Goal: Task Accomplishment & Management: Manage account settings

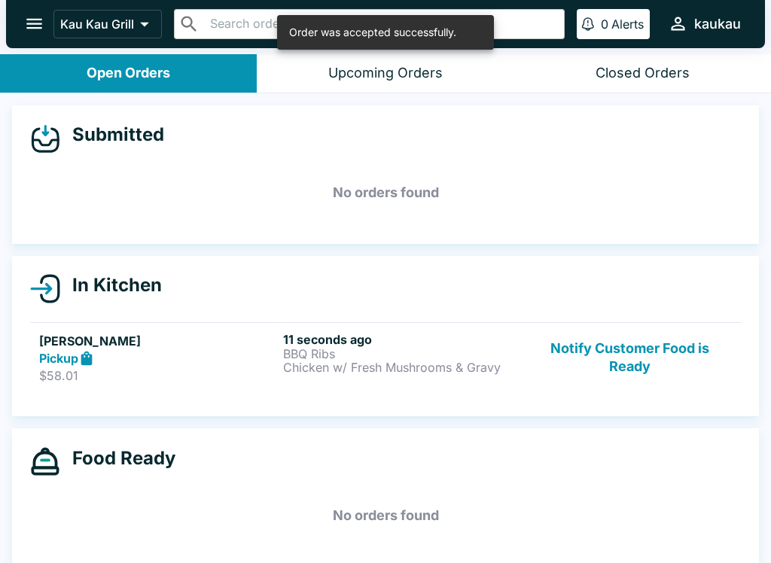
click at [397, 363] on p "Chicken w/ Fresh Mushrooms & Gravy" at bounding box center [402, 368] width 238 height 14
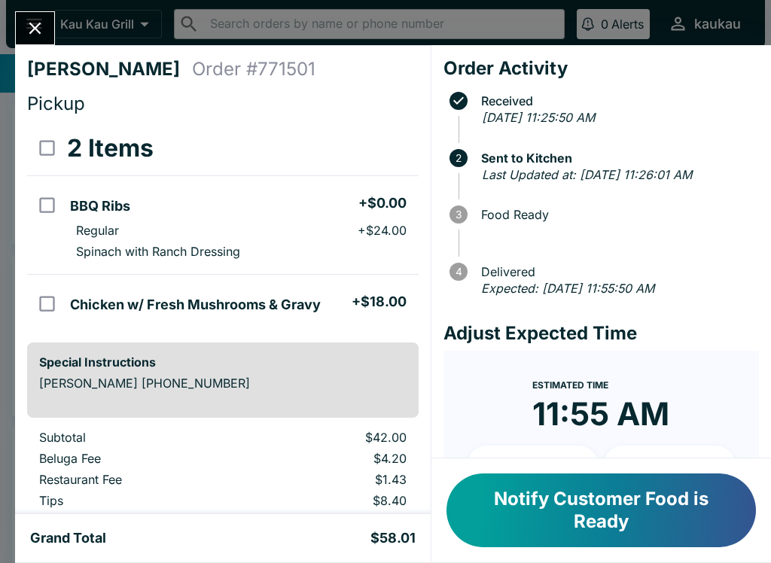
click at [579, 503] on button "Notify Customer Food is Ready" at bounding box center [600, 510] width 309 height 74
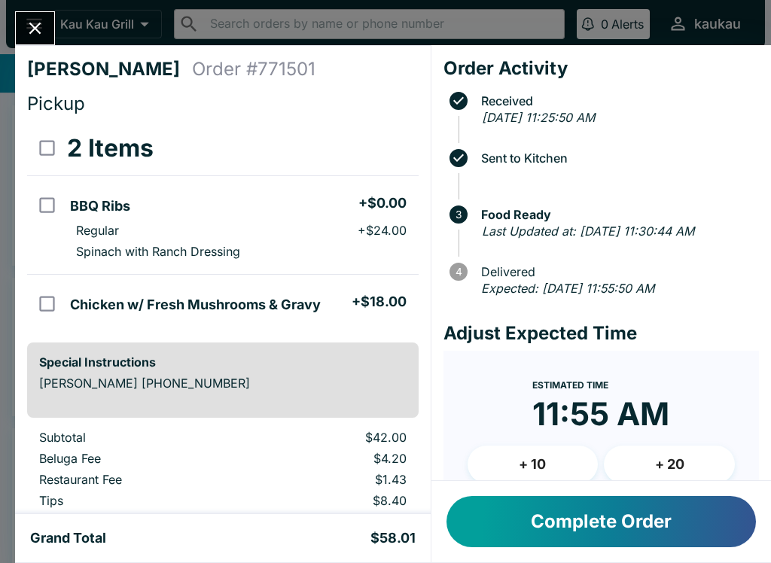
click at [42, 23] on icon "Close" at bounding box center [35, 28] width 20 height 20
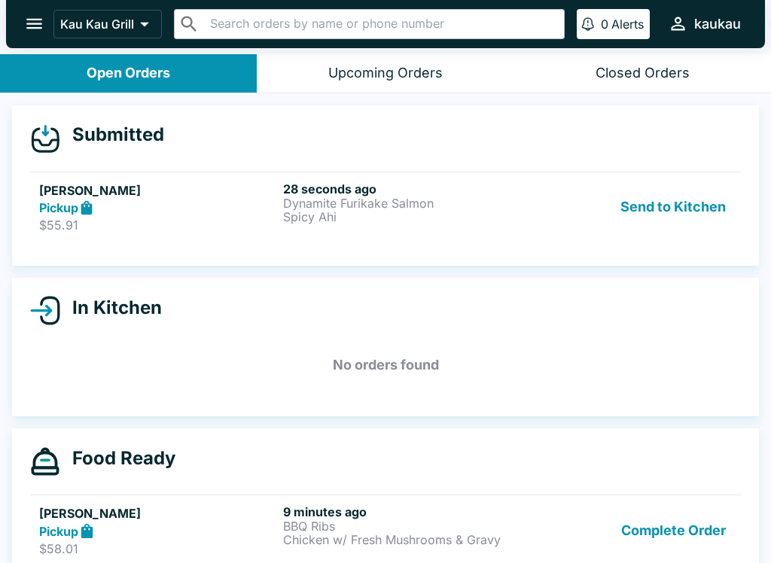
click at [641, 175] on link "[PERSON_NAME] Pickup $55.91 28 seconds ago Dynamite Furikake Salmon Spicy Ahi S…" at bounding box center [385, 207] width 710 height 71
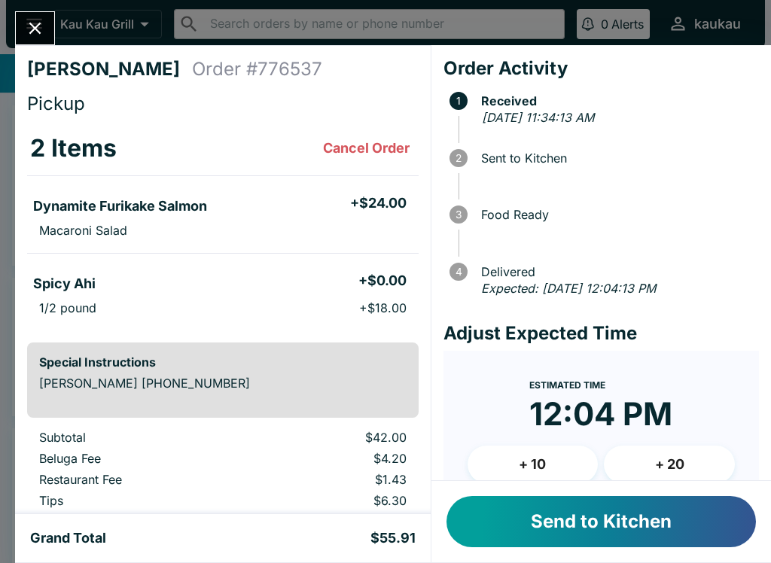
click at [558, 523] on button "Send to Kitchen" at bounding box center [600, 521] width 309 height 51
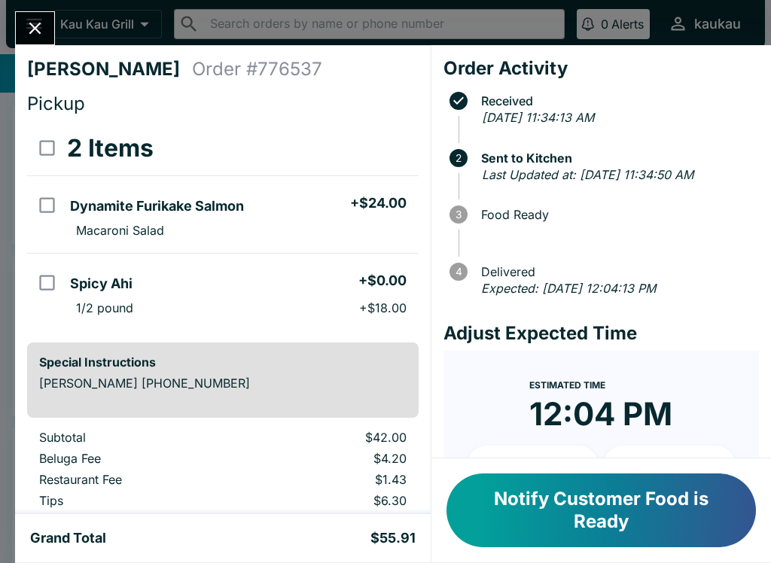
click at [32, 32] on icon "Close" at bounding box center [35, 29] width 12 height 12
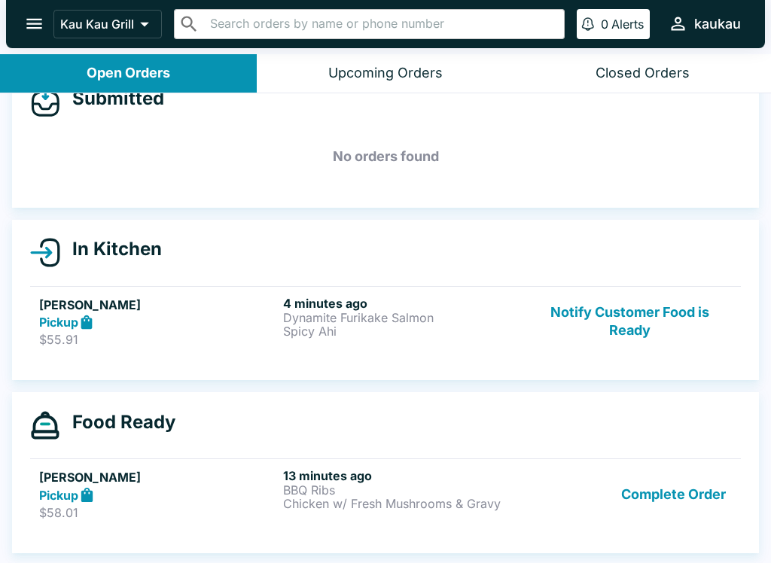
scroll to position [36, 0]
click at [687, 494] on button "Complete Order" at bounding box center [673, 494] width 117 height 52
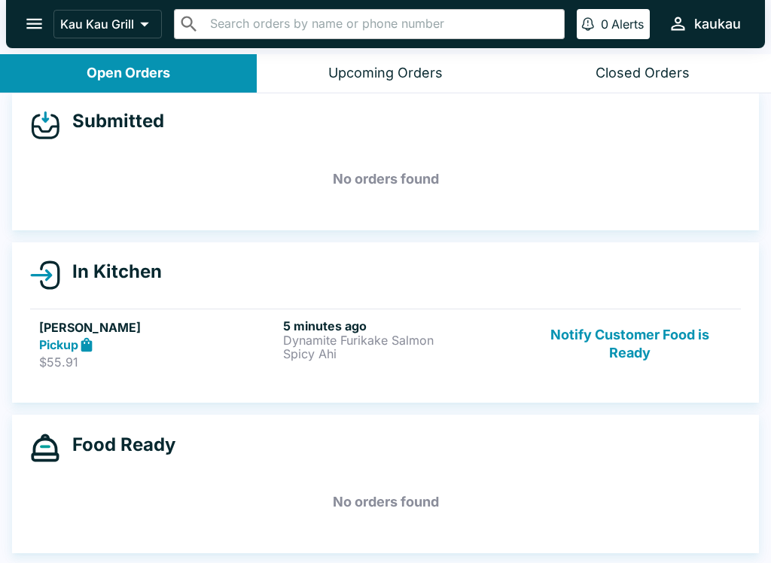
click at [617, 367] on button "Notify Customer Food is Ready" at bounding box center [630, 344] width 204 height 52
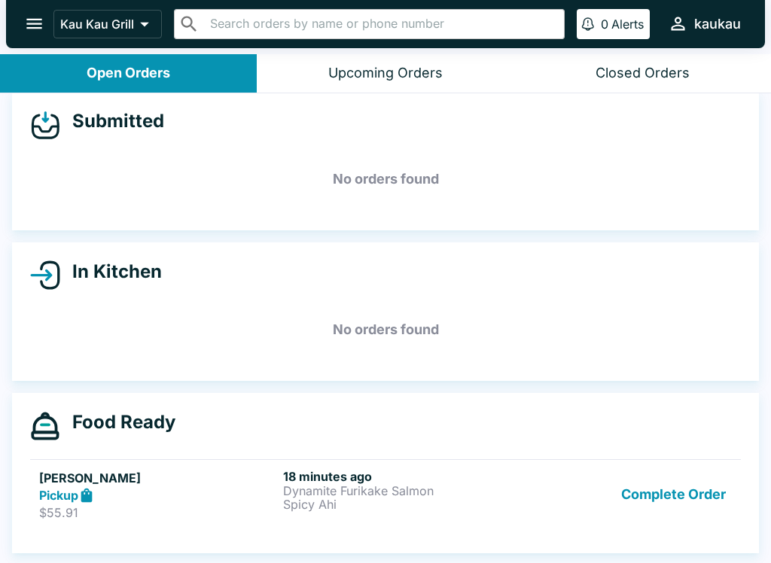
click at [722, 504] on button "Complete Order" at bounding box center [673, 495] width 117 height 52
